Goal: Use online tool/utility: Use online tool/utility

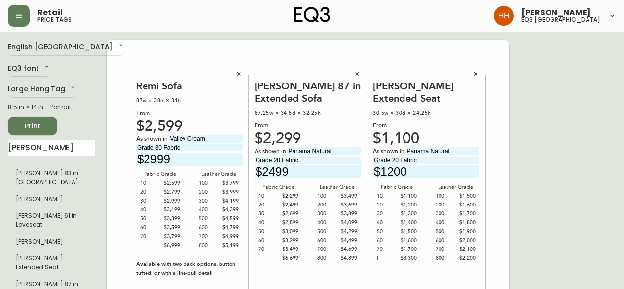
scroll to position [247, 0]
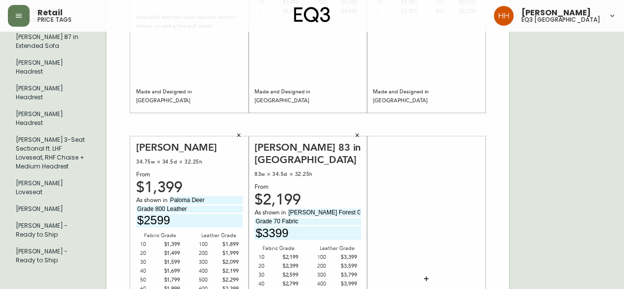
click at [511, 163] on div "English [GEOGRAPHIC_DATA] en_CA EQ3 font EQ3 Large Hang Tag large 8.5 in × 14 i…" at bounding box center [312, 124] width 608 height 663
click at [483, 224] on div at bounding box center [426, 278] width 118 height 284
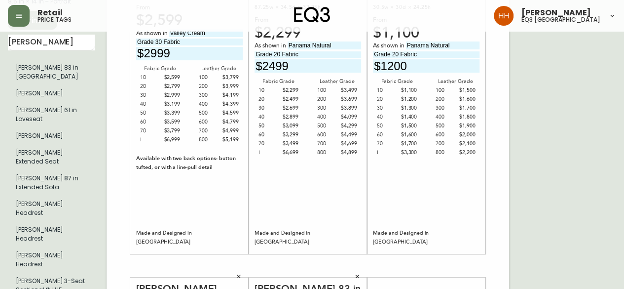
scroll to position [0, 0]
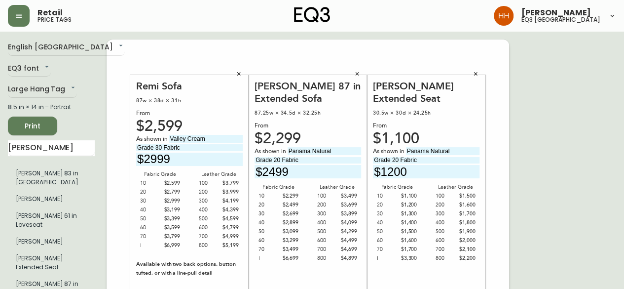
click at [284, 102] on div "[PERSON_NAME] 87 in Extended Sofa" at bounding box center [308, 92] width 107 height 25
click at [434, 121] on div "From" at bounding box center [426, 125] width 107 height 9
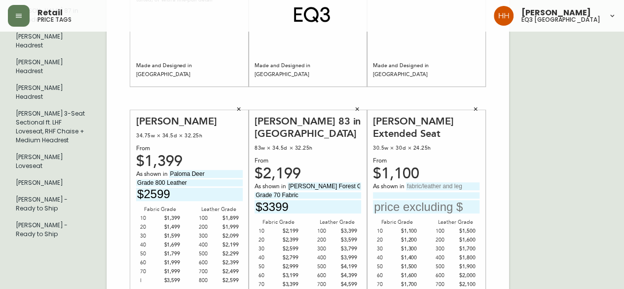
scroll to position [299, 0]
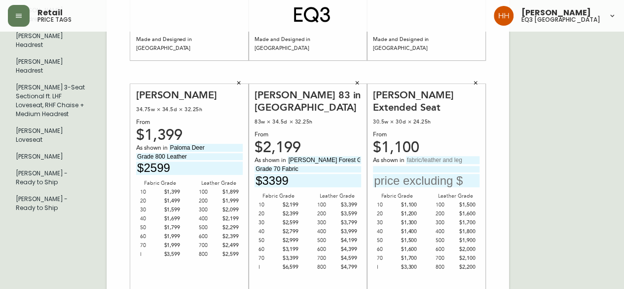
click at [428, 156] on input "text" at bounding box center [443, 160] width 74 height 8
type input "Panama Natural"
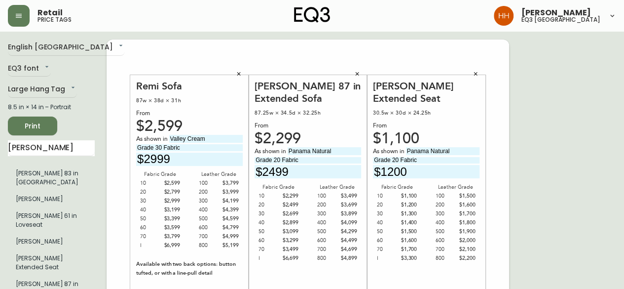
scroll to position [345, 0]
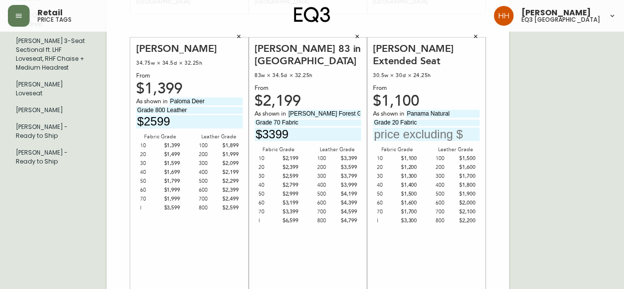
type input "Grade 20 Fabric"
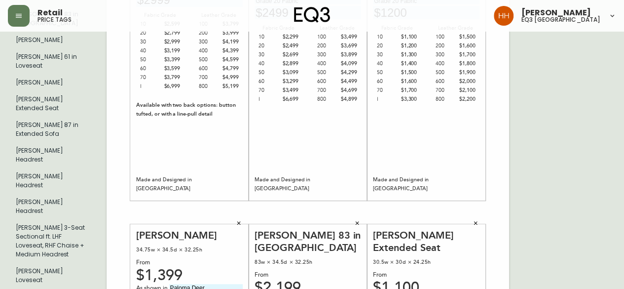
scroll to position [0, 0]
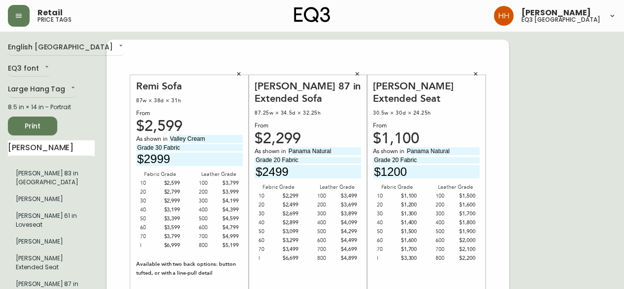
type input "$1200"
click at [476, 74] on icon "button" at bounding box center [476, 74] width 6 height 6
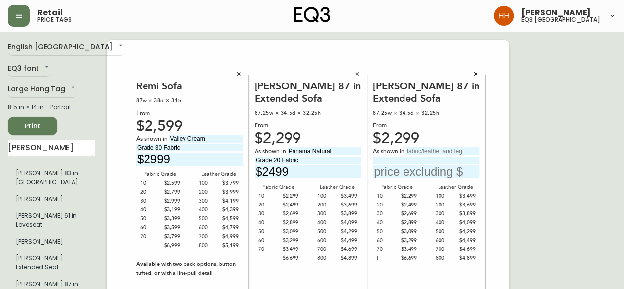
click at [422, 153] on input "text" at bounding box center [443, 151] width 74 height 8
type input "O"
type input "Panama Natural"
type input "Grade 20 Fabric"
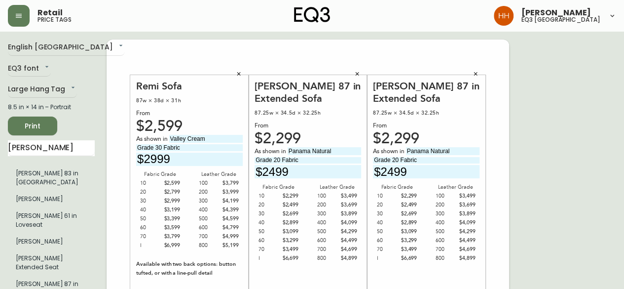
type input "$2499"
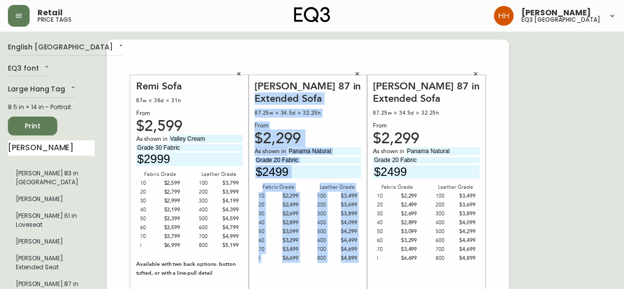
click at [351, 73] on div "[PERSON_NAME] 87 in Extended Sofa 87.25w × 34.5d × 32.25h From $2,299 As shown …" at bounding box center [308, 217] width 118 height 308
click at [353, 74] on button "button" at bounding box center [357, 74] width 15 height 15
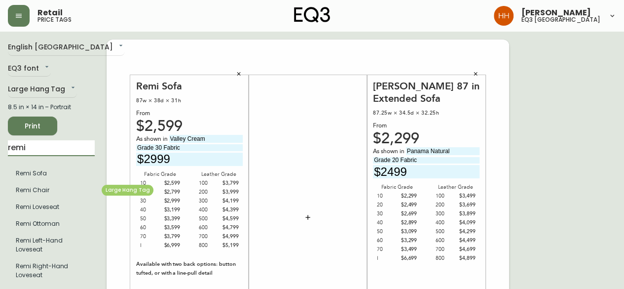
type input "remi"
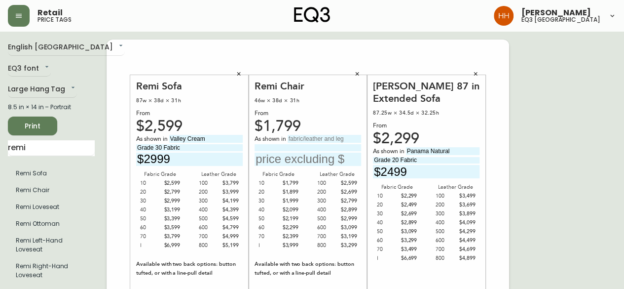
click at [313, 137] on input "text" at bounding box center [325, 139] width 74 height 8
type input "[PERSON_NAME] Desert"
type input "Grade 600 Leather"
type input "$3099"
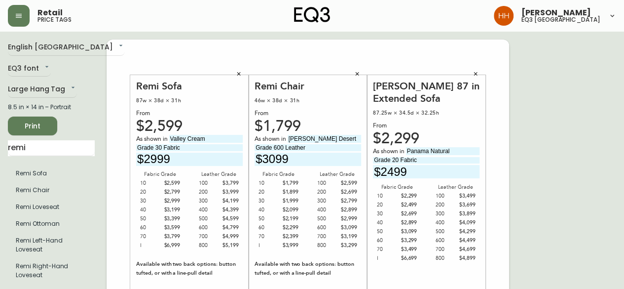
click at [45, 123] on span "Print" at bounding box center [33, 126] width 34 height 12
click at [238, 76] on button "button" at bounding box center [238, 74] width 15 height 15
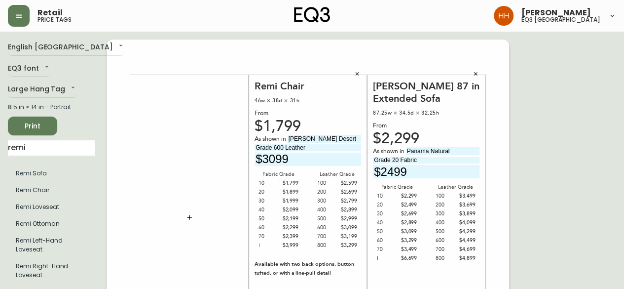
click at [351, 75] on button "button" at bounding box center [357, 74] width 15 height 15
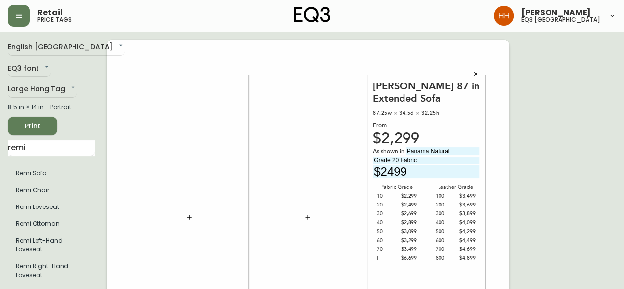
click at [475, 73] on icon "button" at bounding box center [476, 74] width 6 height 6
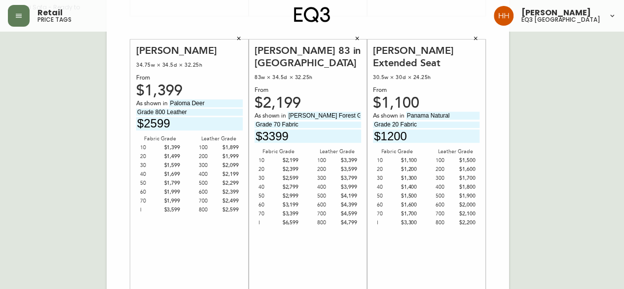
scroll to position [345, 0]
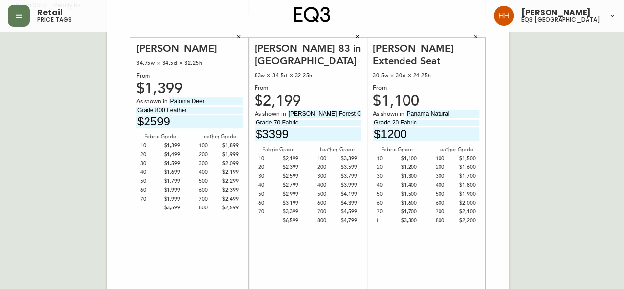
click at [480, 36] on button "button" at bounding box center [475, 36] width 15 height 15
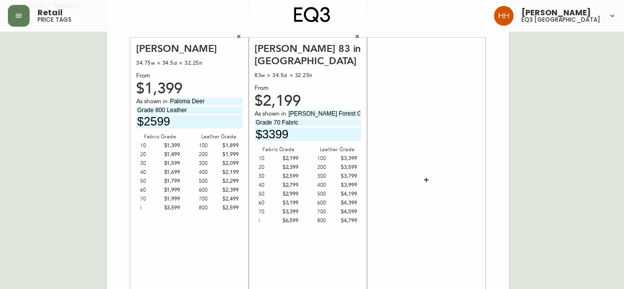
click at [359, 35] on icon "button" at bounding box center [357, 37] width 6 height 6
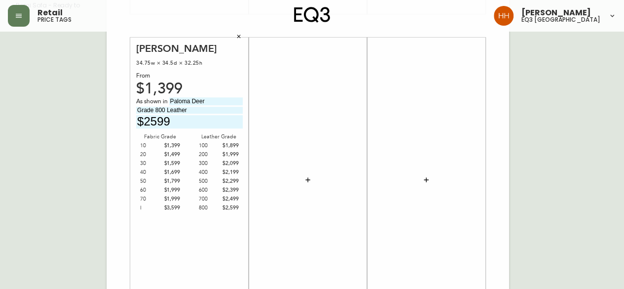
click at [231, 39] on div "[PERSON_NAME] Chair 34.75w × 34.5d × 32.25h From $1,399 As shown in Paloma Deer…" at bounding box center [189, 179] width 118 height 284
click at [234, 39] on button "button" at bounding box center [238, 36] width 15 height 15
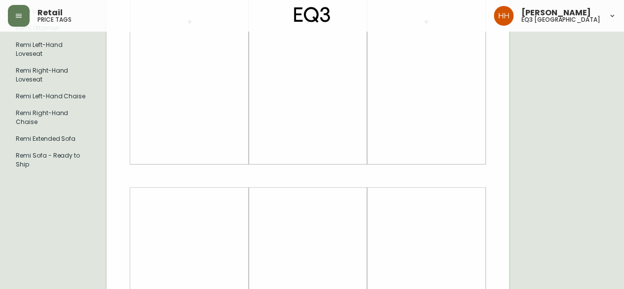
scroll to position [99, 0]
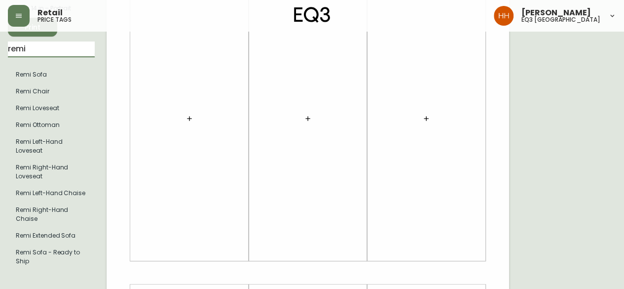
drag, startPoint x: 43, startPoint y: 55, endPoint x: -53, endPoint y: 58, distance: 95.8
click at [0, 58] on html "Retail price tags [PERSON_NAME] eq3 [GEOGRAPHIC_DATA] English [GEOGRAPHIC_DATA]…" at bounding box center [312, 252] width 624 height 703
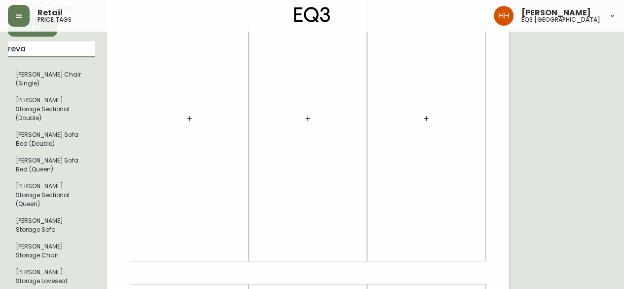
type input "reva"
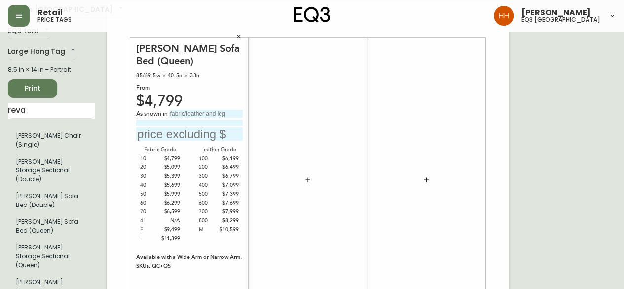
scroll to position [0, 0]
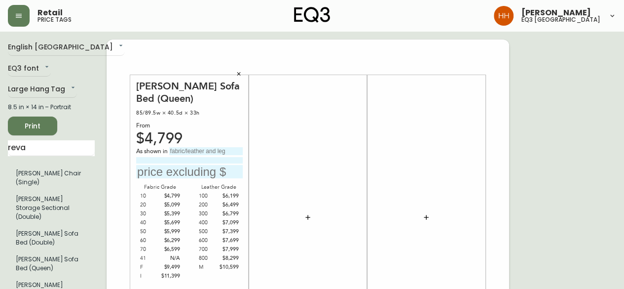
click at [193, 147] on input "text" at bounding box center [206, 151] width 74 height 8
type input "Arctic Wolf"
type input "Grade 20 Fabric"
type input "$5099"
click at [381, 194] on div at bounding box center [426, 217] width 107 height 275
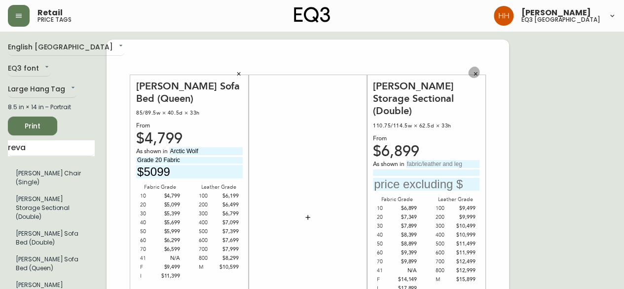
click at [478, 68] on button "button" at bounding box center [475, 74] width 15 height 15
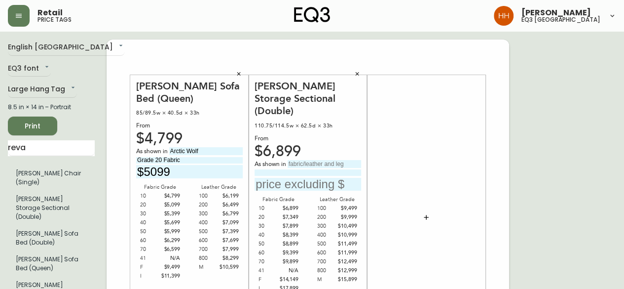
click at [313, 160] on input "text" at bounding box center [325, 164] width 74 height 8
type input "Arctic Snow"
type input "Grade 20 Fabric"
type input "$7349"
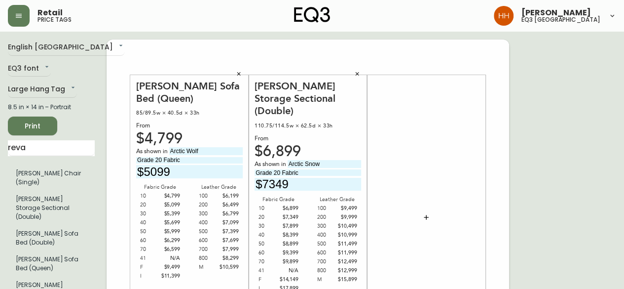
drag, startPoint x: 24, startPoint y: 152, endPoint x: -116, endPoint y: 141, distance: 140.6
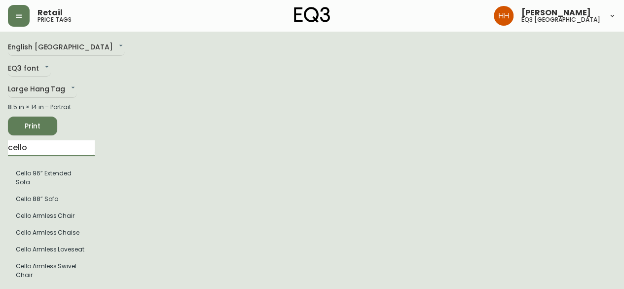
type input "cello"
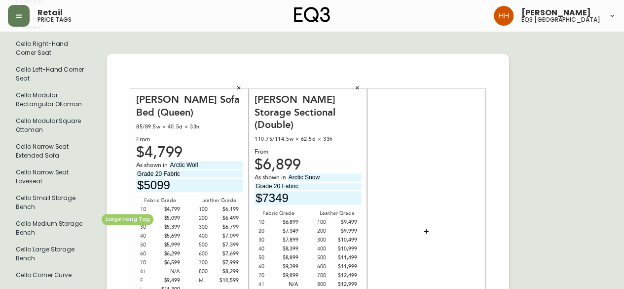
scroll to position [493, 0]
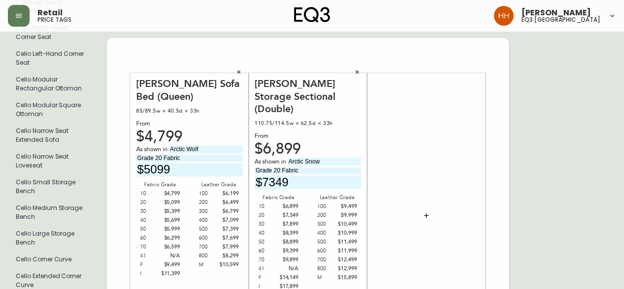
click at [434, 210] on button "button" at bounding box center [426, 215] width 20 height 20
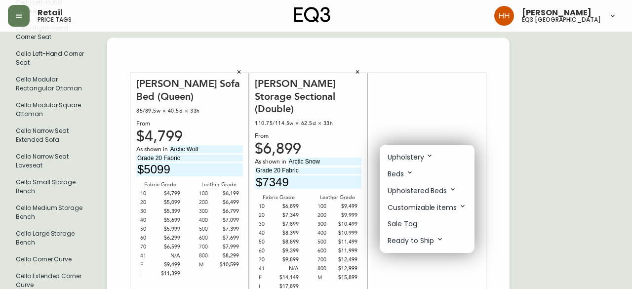
click at [420, 110] on div at bounding box center [316, 144] width 632 height 289
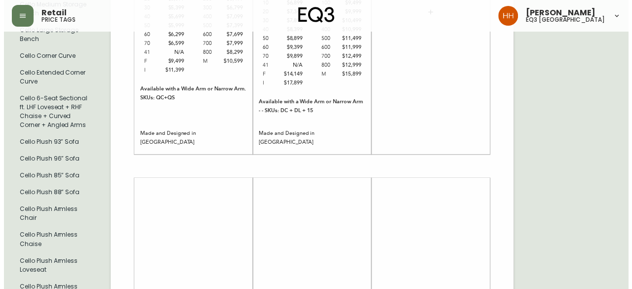
scroll to position [598, 0]
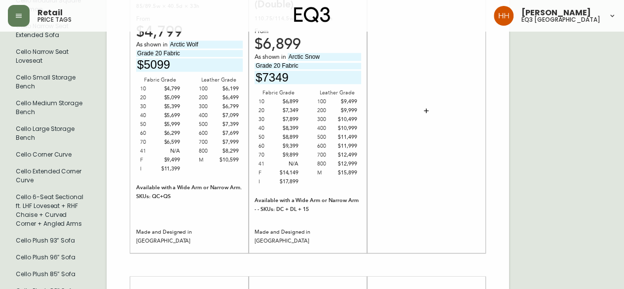
click at [429, 112] on button "button" at bounding box center [426, 111] width 20 height 20
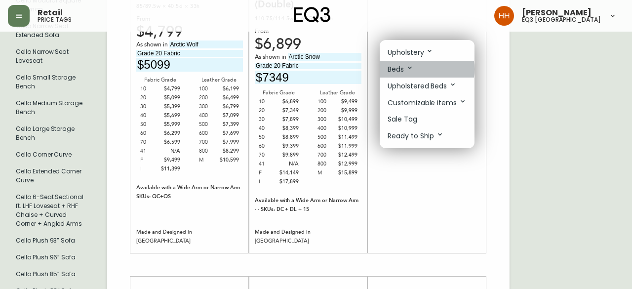
click at [410, 69] on icon at bounding box center [410, 68] width 8 height 8
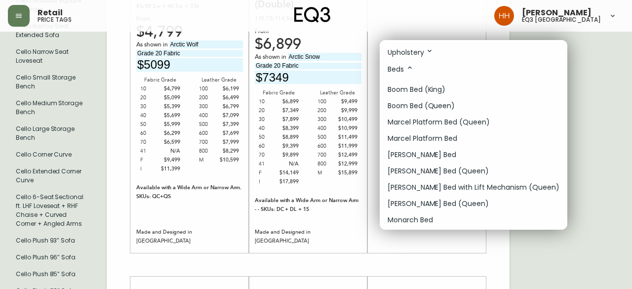
click at [412, 53] on p "Upholstery" at bounding box center [410, 52] width 46 height 11
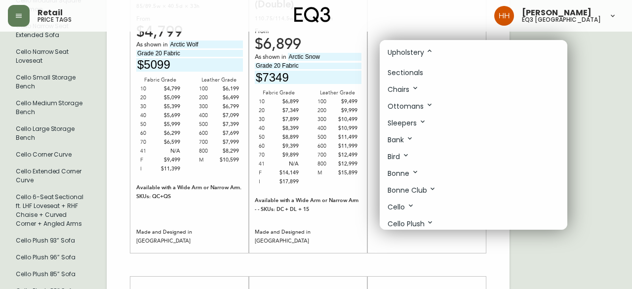
click at [417, 205] on li "Cello" at bounding box center [472, 206] width 187 height 17
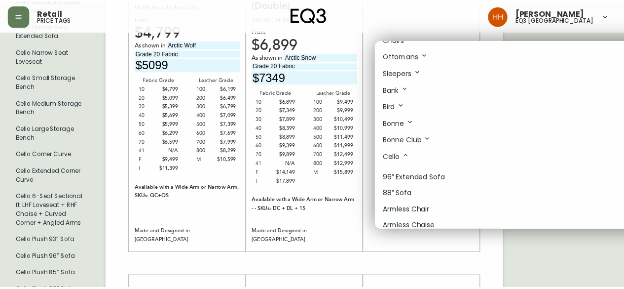
scroll to position [0, 0]
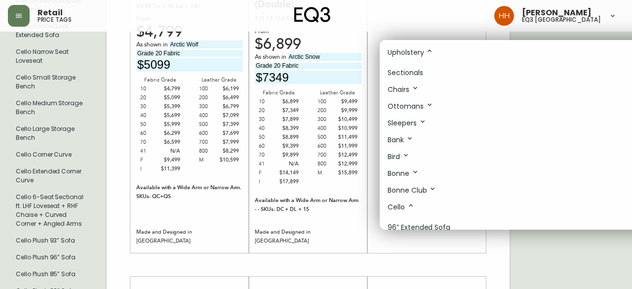
click at [429, 53] on icon at bounding box center [429, 51] width 8 height 8
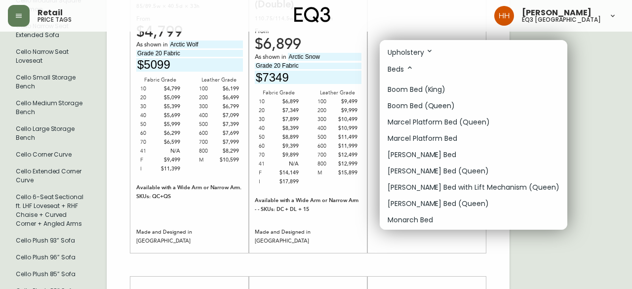
click at [429, 53] on icon at bounding box center [429, 51] width 8 height 8
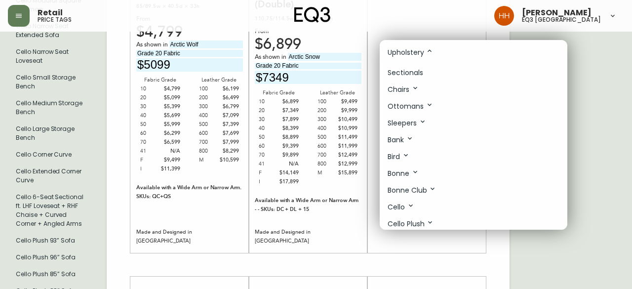
click at [419, 77] on li "Sectionals" at bounding box center [472, 73] width 187 height 16
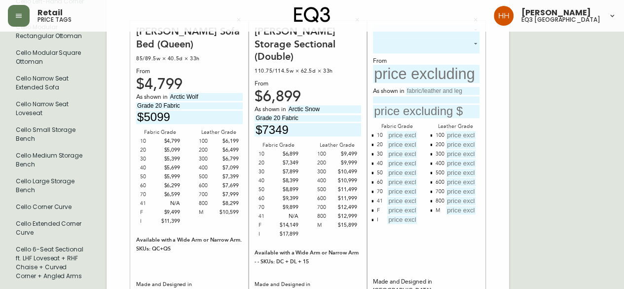
scroll to position [499, 0]
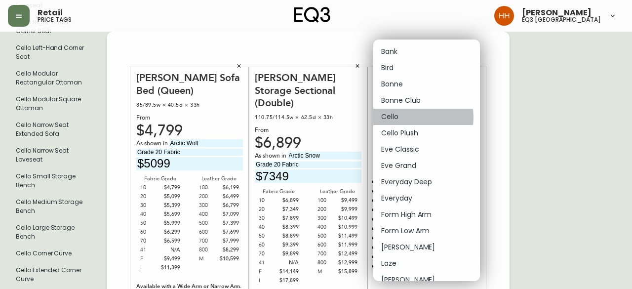
click at [411, 117] on li "Cello" at bounding box center [426, 117] width 107 height 16
type input "4"
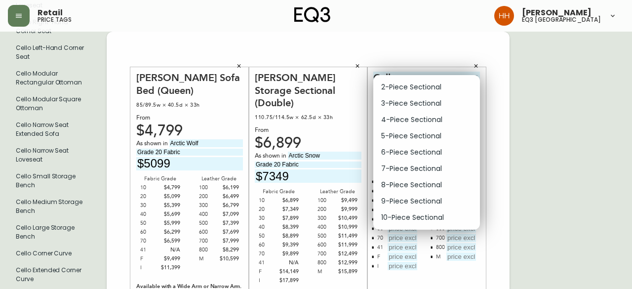
click at [397, 85] on li "2-Piece Sectional" at bounding box center [426, 87] width 107 height 16
type input "0"
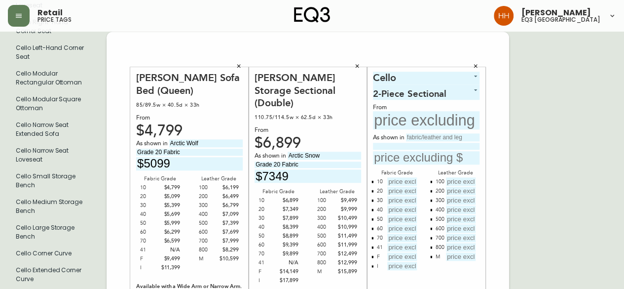
click at [409, 114] on input "text" at bounding box center [426, 120] width 107 height 18
type input "$4799"
click at [396, 179] on input "text" at bounding box center [402, 181] width 30 height 8
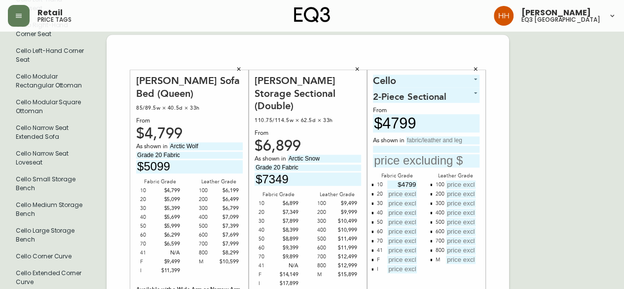
scroll to position [549, 0]
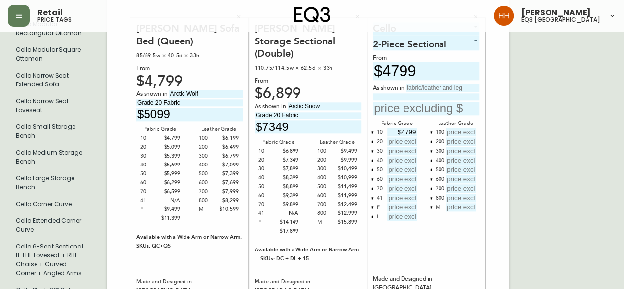
type input "$4799"
click at [373, 196] on icon "button" at bounding box center [372, 197] width 3 height 3
click at [430, 204] on button "button" at bounding box center [431, 207] width 8 height 8
click at [372, 195] on button "button" at bounding box center [373, 198] width 8 height 8
click at [386, 224] on div "Cello 4 2-Piece Sectional 0 From $4799 As shown in Fabric Grade 10 $4799 20 30 …" at bounding box center [426, 159] width 107 height 275
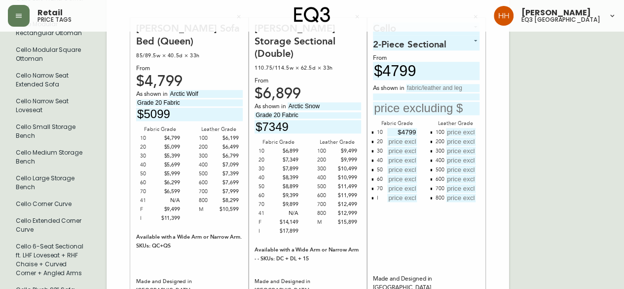
click at [405, 137] on input "text" at bounding box center [402, 141] width 30 height 8
type input "$5199"
click at [400, 147] on input "text" at bounding box center [402, 151] width 30 height 8
type input "$5599"
type input "$5999"
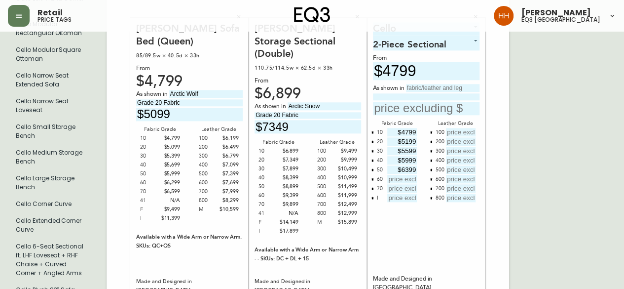
type input "$6399"
